Goal: Contribute content: Add original content to the website for others to see

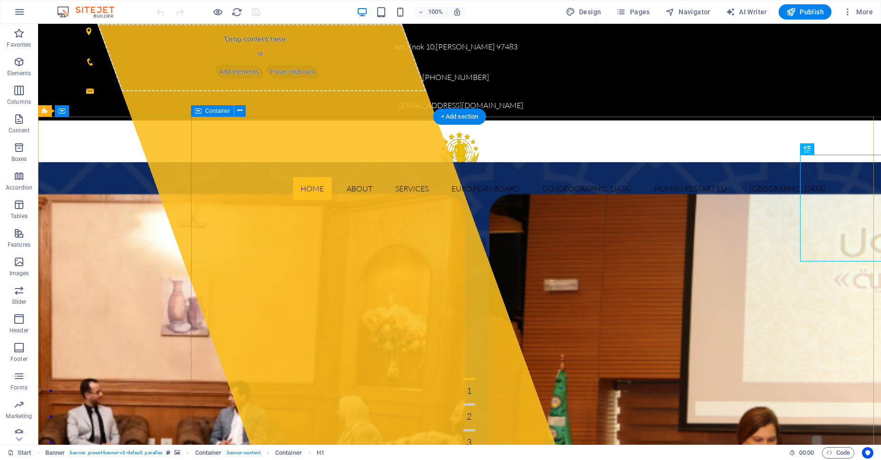
click at [389, 213] on div "Drop content here or Add elements Paste clipboard" at bounding box center [326, 234] width 458 height 421
click at [251, 91] on div "Drop content here or Add elements Paste clipboard" at bounding box center [262, 58] width 330 height 68
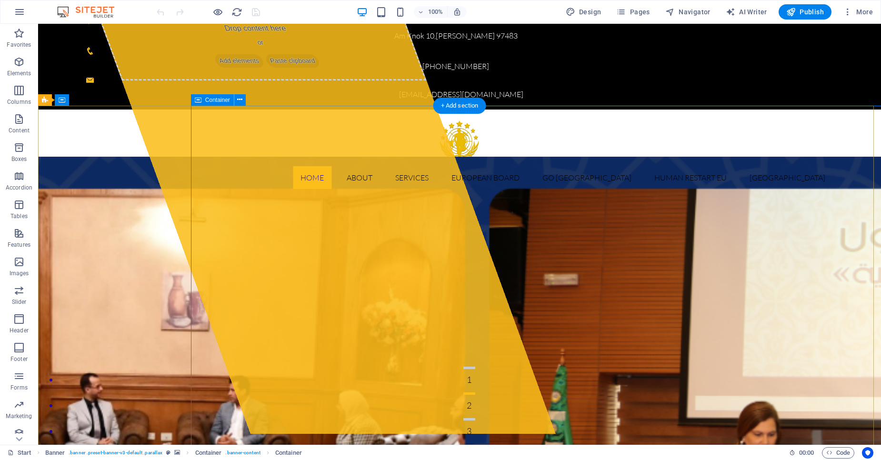
scroll to position [11, 0]
click at [329, 80] on div "Drop content here or Add elements Paste clipboard" at bounding box center [262, 46] width 330 height 68
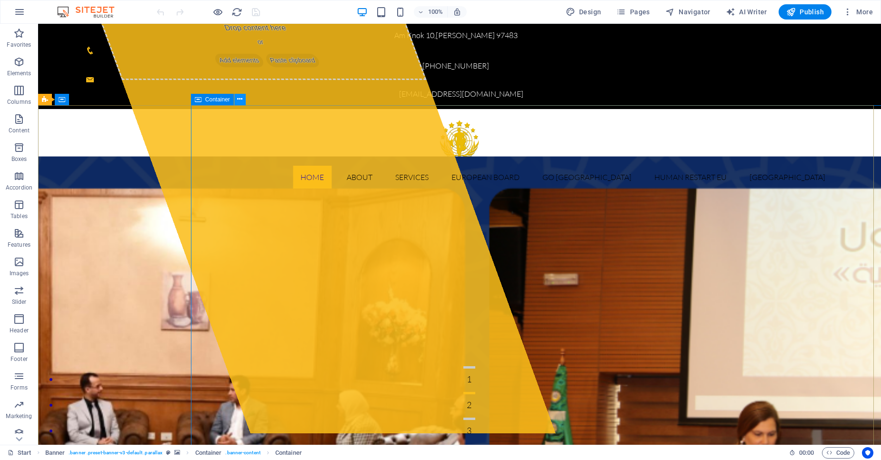
click at [240, 101] on icon at bounding box center [239, 99] width 5 height 10
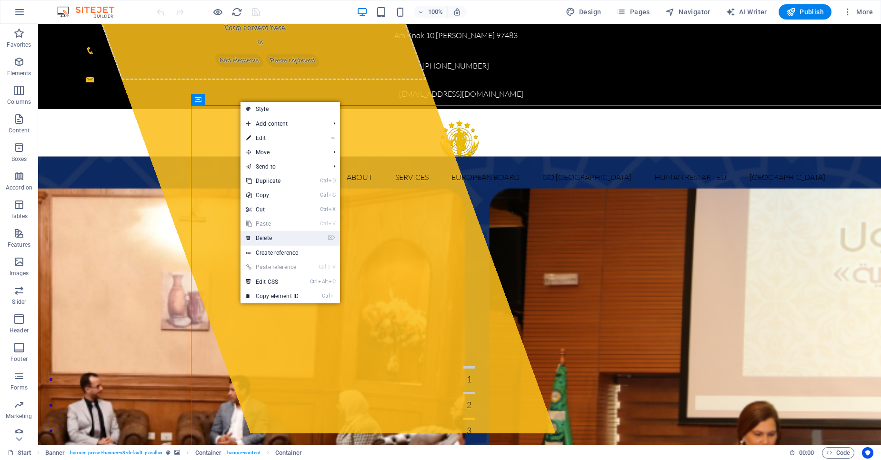
click at [273, 236] on link "⌦ Delete" at bounding box center [273, 238] width 64 height 14
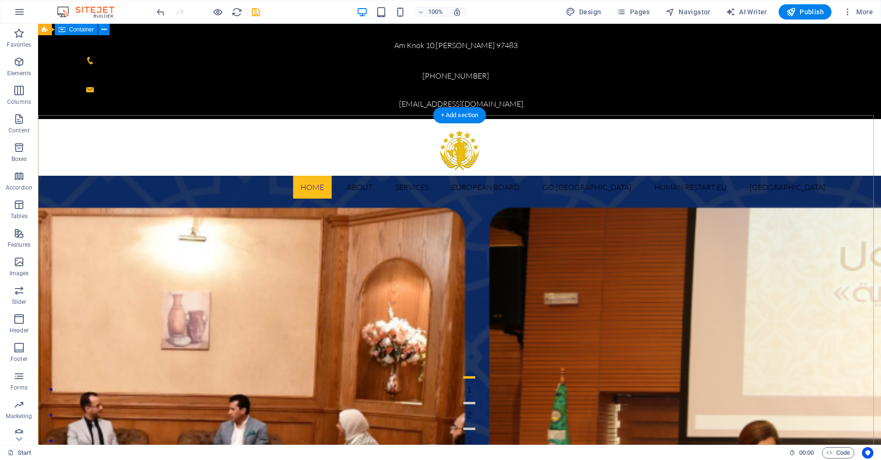
scroll to position [0, 0]
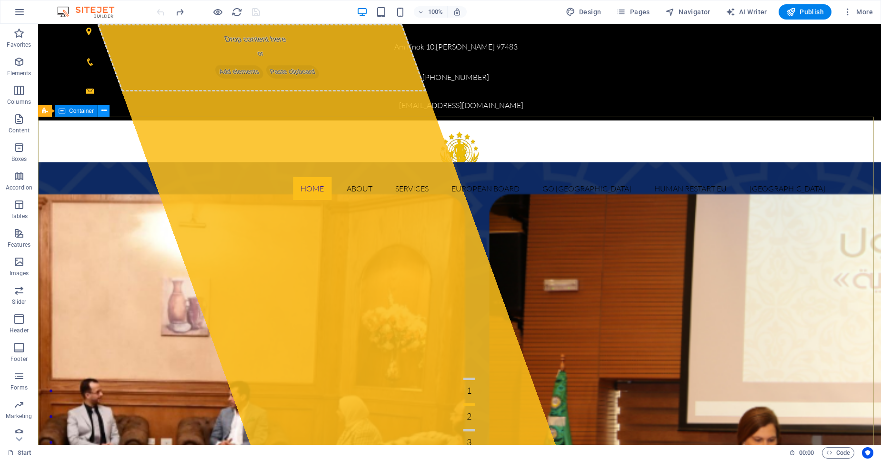
click at [104, 113] on icon at bounding box center [103, 111] width 5 height 10
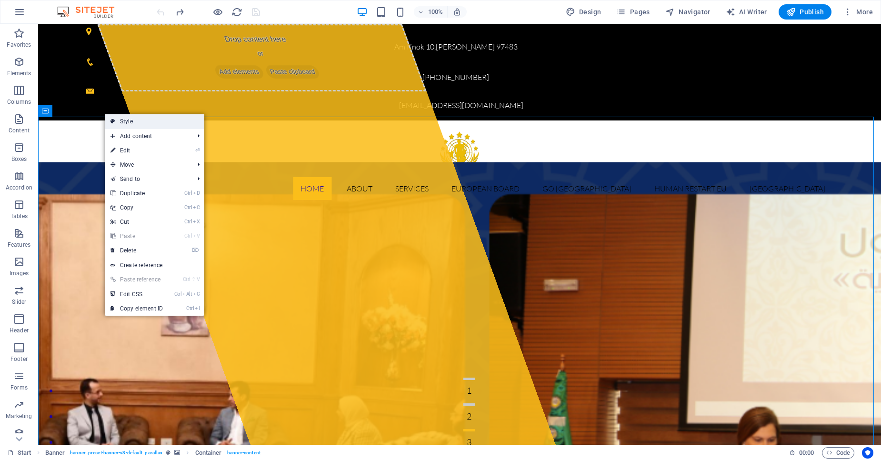
click at [138, 121] on link "Style" at bounding box center [155, 121] width 100 height 14
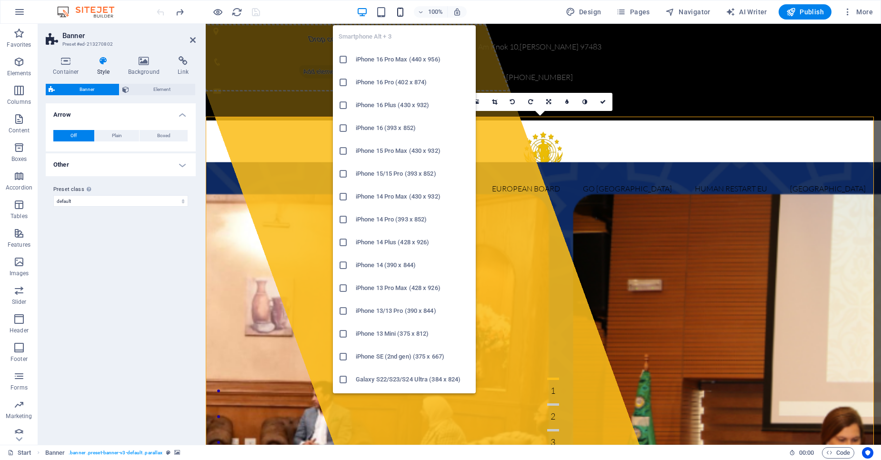
click at [405, 14] on icon "button" at bounding box center [400, 12] width 11 height 11
click at [411, 59] on h6 "iPhone 16 Pro Max (440 x 956)" at bounding box center [413, 59] width 114 height 11
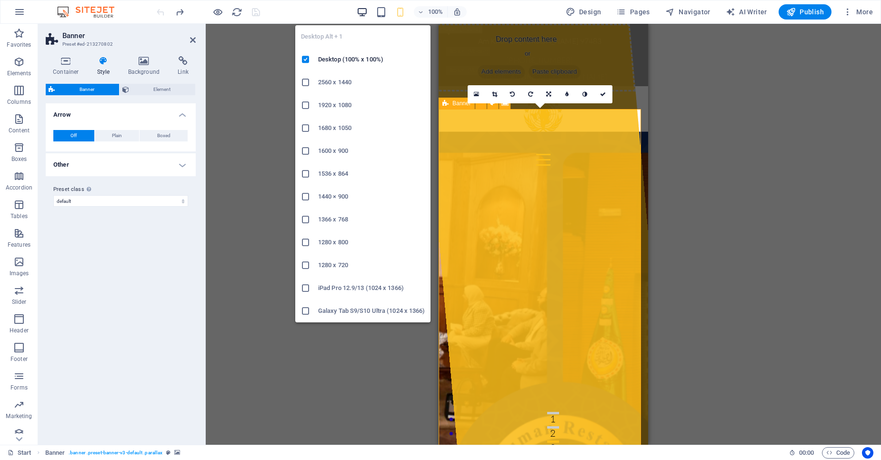
click at [368, 14] on icon "button" at bounding box center [362, 12] width 11 height 11
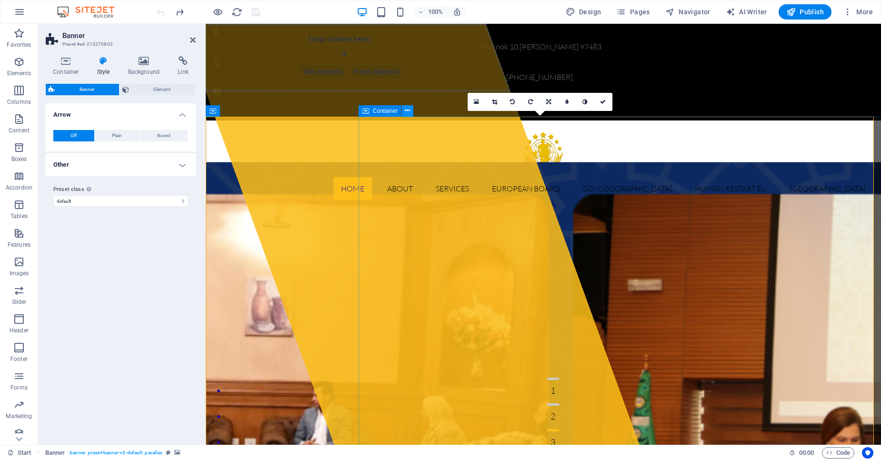
click at [406, 110] on icon at bounding box center [407, 111] width 5 height 10
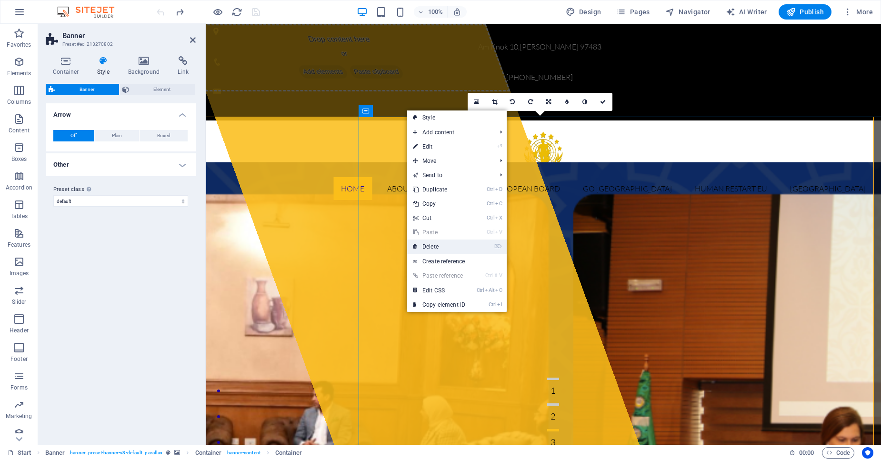
click at [446, 241] on link "⌦ Delete" at bounding box center [439, 247] width 64 height 14
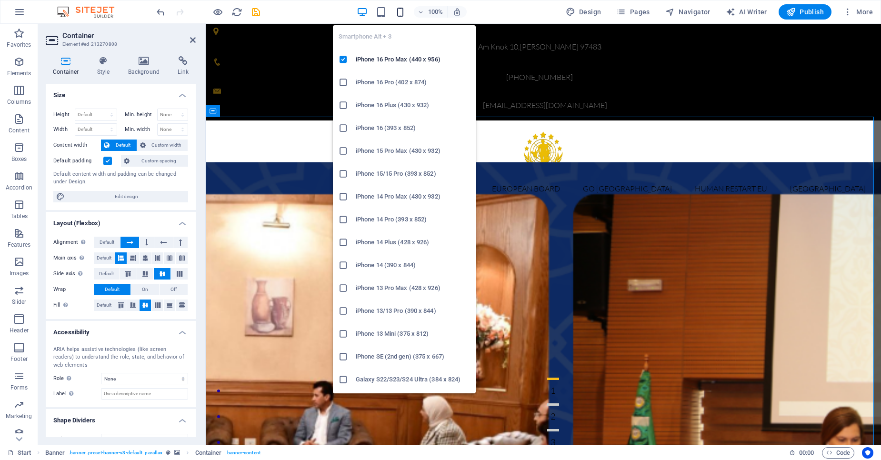
click at [400, 14] on icon "button" at bounding box center [400, 12] width 11 height 11
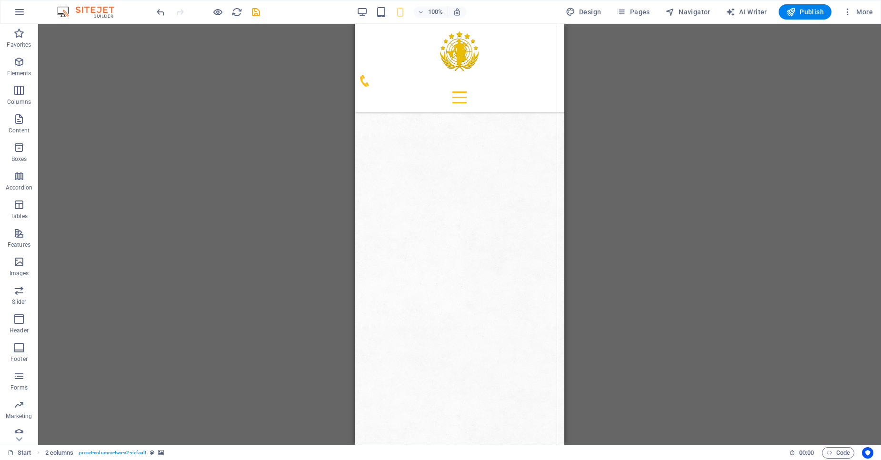
scroll to position [2133, 0]
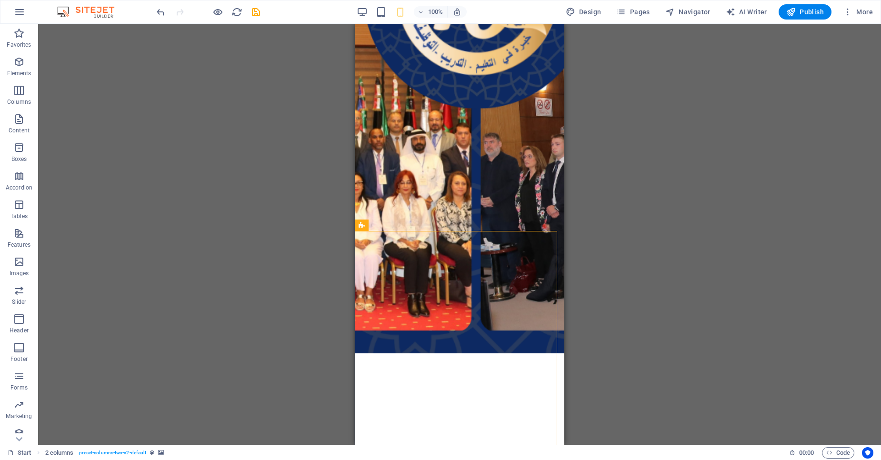
scroll to position [886, 0]
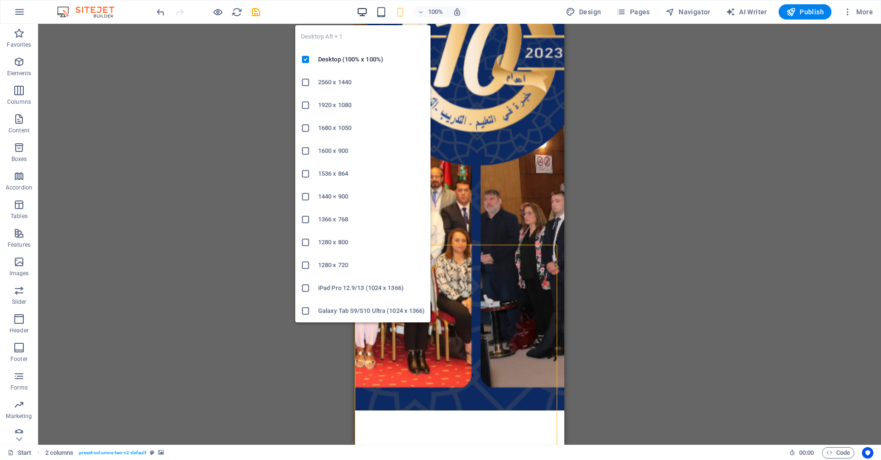
click at [362, 13] on icon "button" at bounding box center [362, 12] width 11 height 11
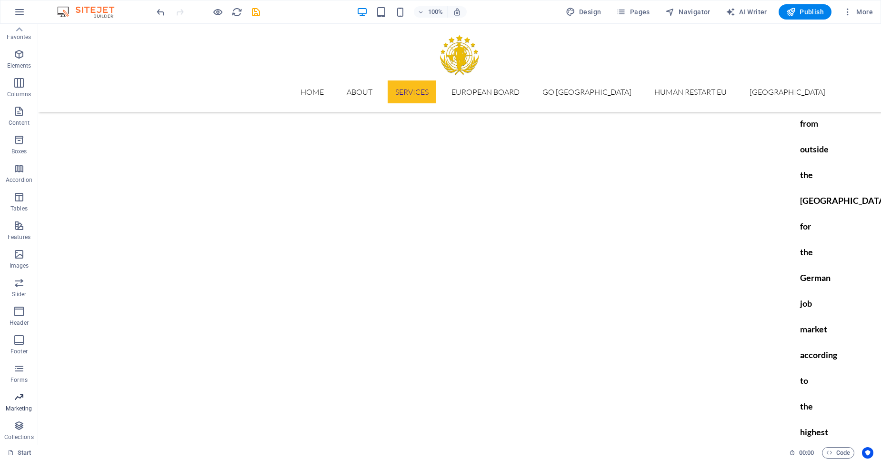
scroll to position [0, 0]
click at [852, 13] on icon "button" at bounding box center [848, 12] width 10 height 10
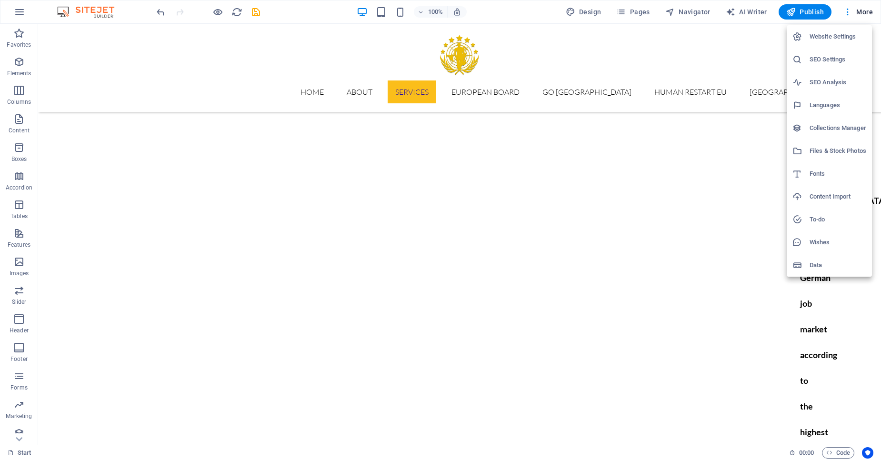
click at [682, 247] on div at bounding box center [440, 230] width 881 height 460
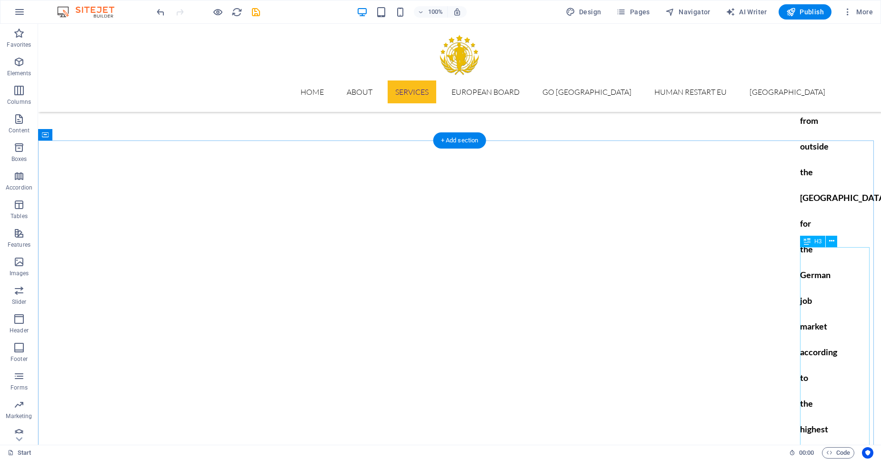
scroll to position [8132, 0]
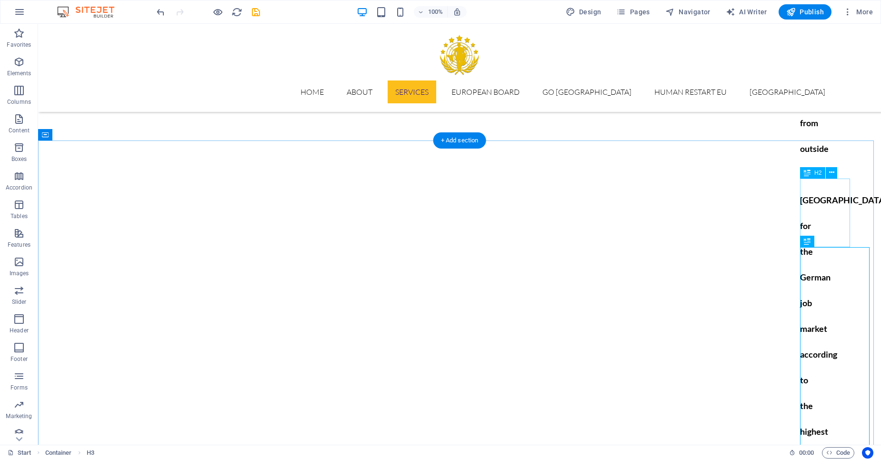
click at [836, 173] on button at bounding box center [831, 172] width 11 height 11
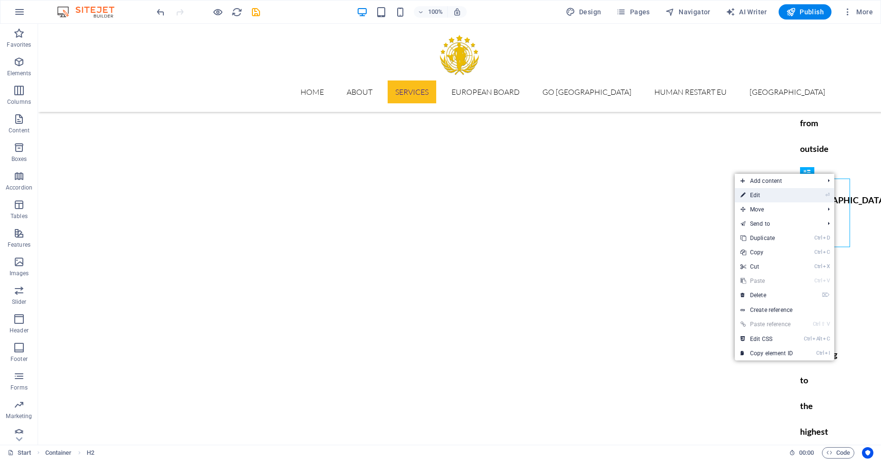
click at [797, 192] on link "⏎ Edit" at bounding box center [767, 195] width 64 height 14
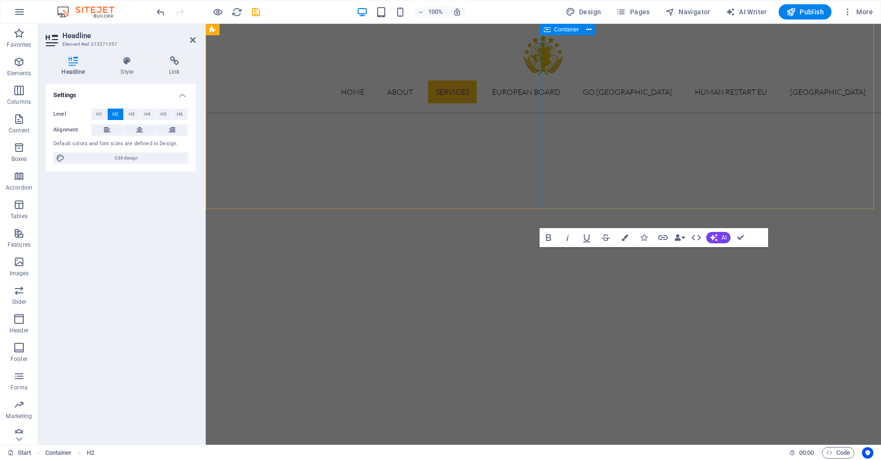
scroll to position [0, 428]
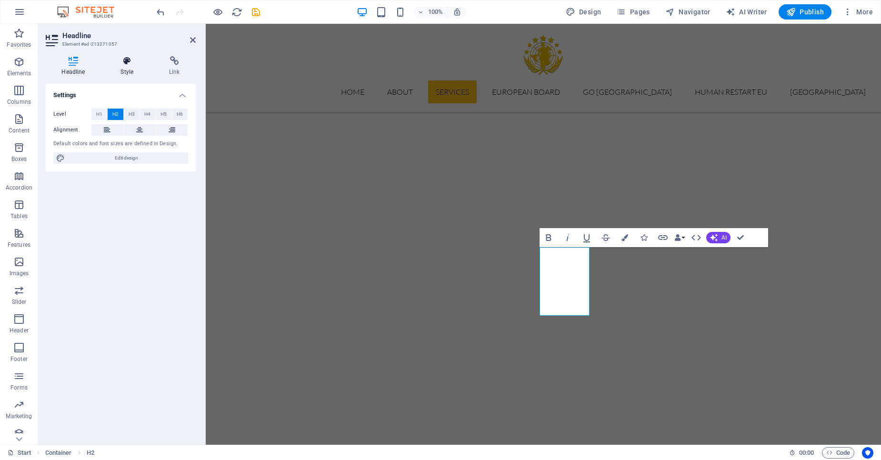
click at [133, 64] on icon at bounding box center [127, 61] width 45 height 10
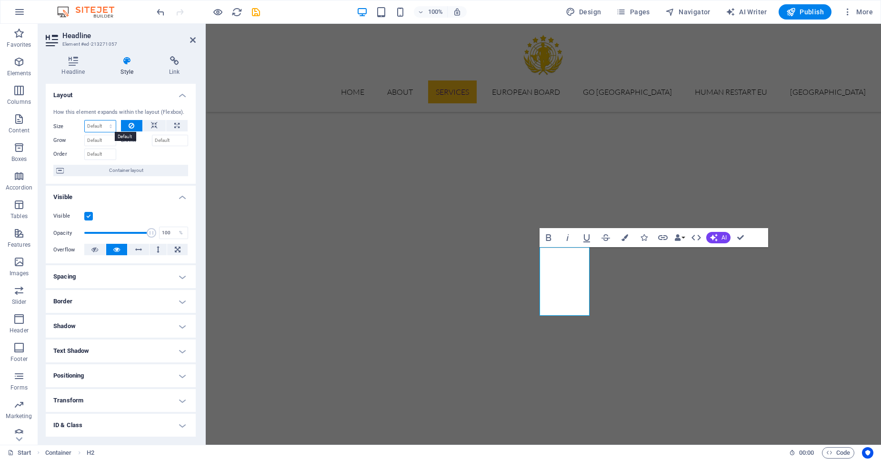
click at [91, 124] on select "Default auto px % 1/1 1/2 1/3 1/4 1/5 1/6 1/7 1/8 1/9 1/10" at bounding box center [100, 126] width 31 height 11
click at [178, 127] on button at bounding box center [176, 125] width 21 height 11
type input "100"
select select "%"
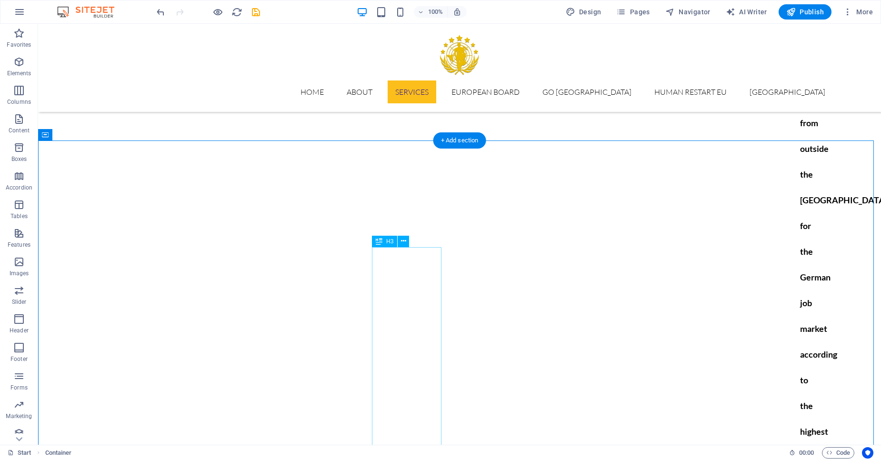
click at [404, 172] on icon at bounding box center [403, 173] width 5 height 10
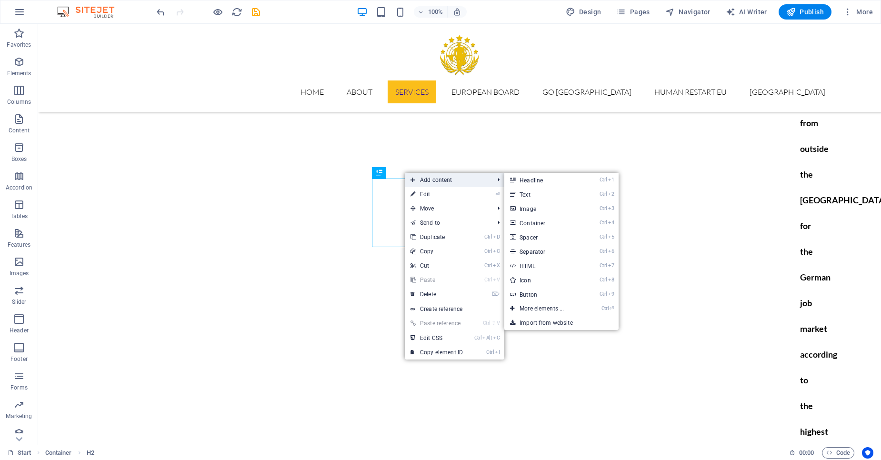
click at [426, 183] on span "Add content" at bounding box center [447, 180] width 85 height 14
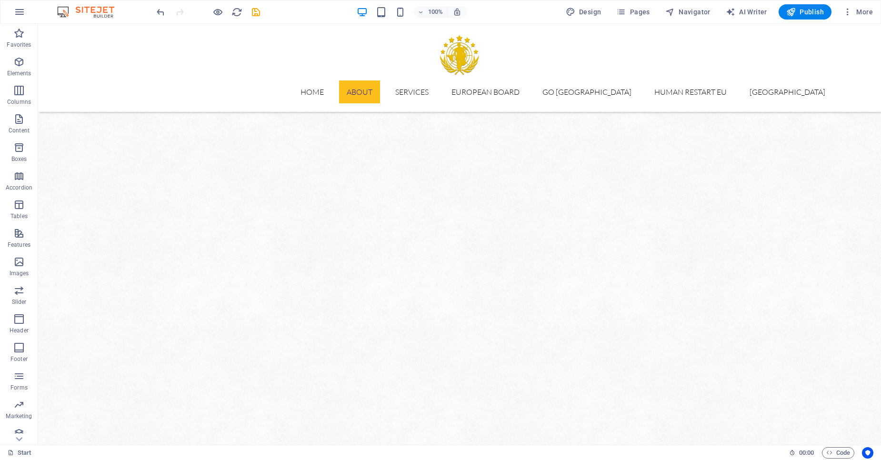
scroll to position [3658, 0]
drag, startPoint x: 637, startPoint y: 438, endPoint x: 518, endPoint y: 433, distance: 118.8
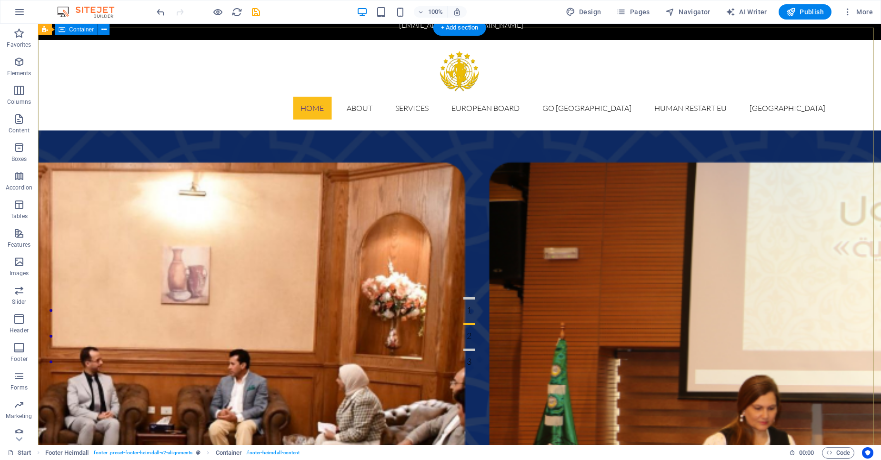
scroll to position [0, 0]
